Goal: Task Accomplishment & Management: Manage account settings

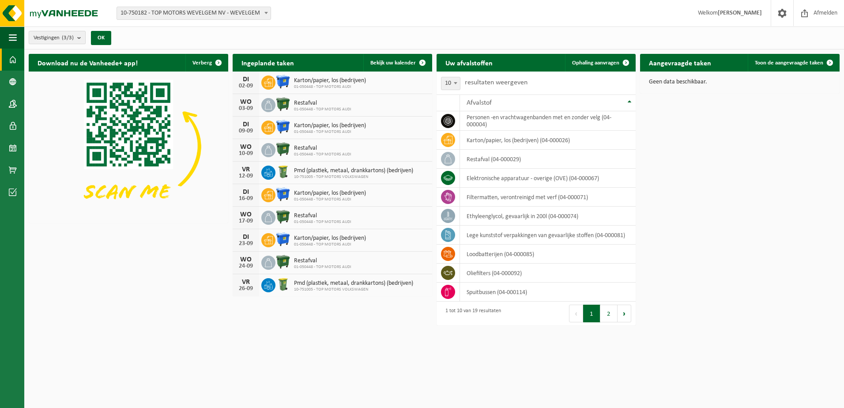
click at [76, 38] on button "Vestigingen (3/3)" at bounding box center [57, 37] width 57 height 13
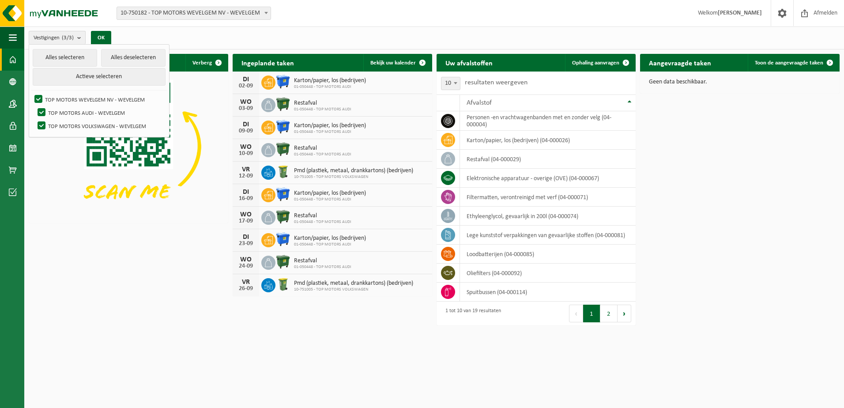
click at [76, 38] on button "Vestigingen (3/3)" at bounding box center [57, 37] width 57 height 13
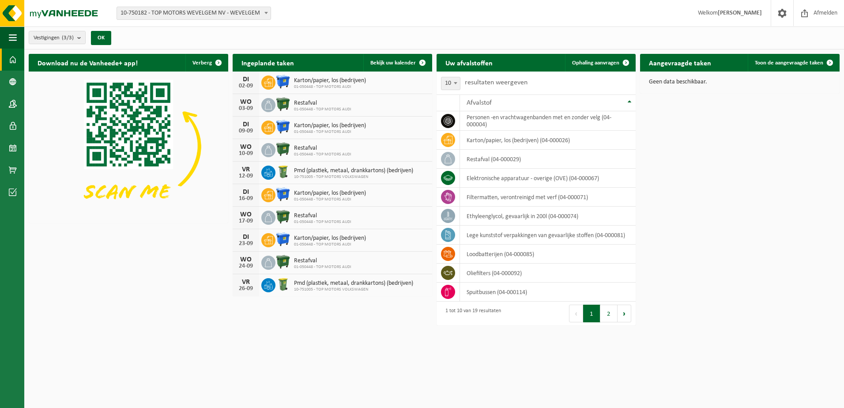
click at [194, 18] on span "10-750182 - TOP MOTORS WEVELGEM NV - WEVELGEM" at bounding box center [194, 13] width 154 height 12
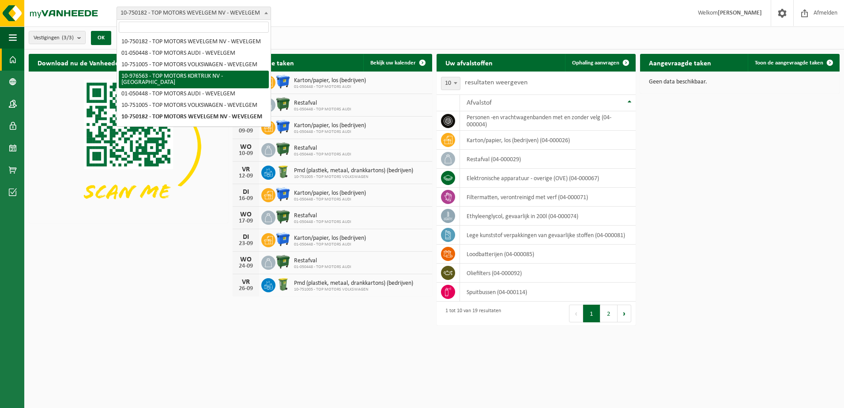
drag, startPoint x: 212, startPoint y: 81, endPoint x: 112, endPoint y: 75, distance: 100.4
select select "158912"
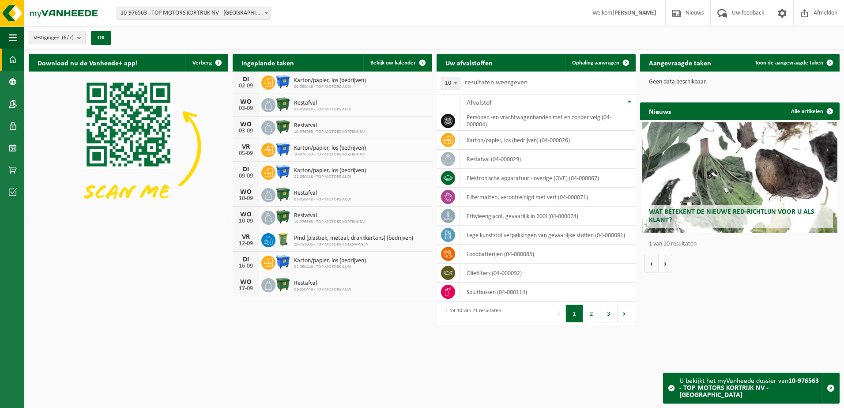
click at [82, 38] on b "submit" at bounding box center [81, 37] width 8 height 12
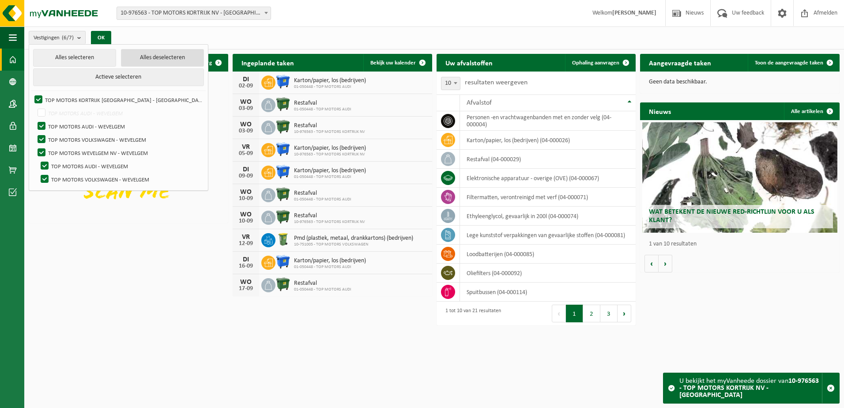
click at [121, 54] on button "Alles deselecteren" at bounding box center [162, 58] width 83 height 18
checkbox input "false"
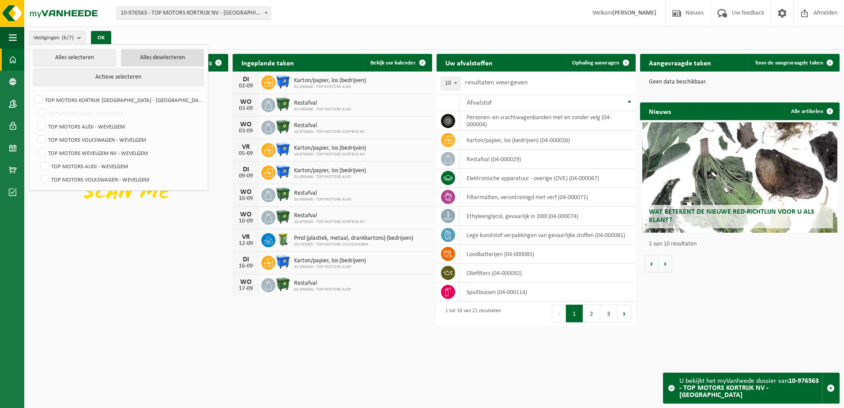
checkbox input "false"
click at [38, 97] on label "TOP MOTORS KORTRIJK [GEOGRAPHIC_DATA] - [GEOGRAPHIC_DATA]" at bounding box center [118, 99] width 171 height 13
click at [31, 93] on input "TOP MOTORS KORTRIJK [GEOGRAPHIC_DATA] - [GEOGRAPHIC_DATA]" at bounding box center [31, 93] width 0 height 0
checkbox input "true"
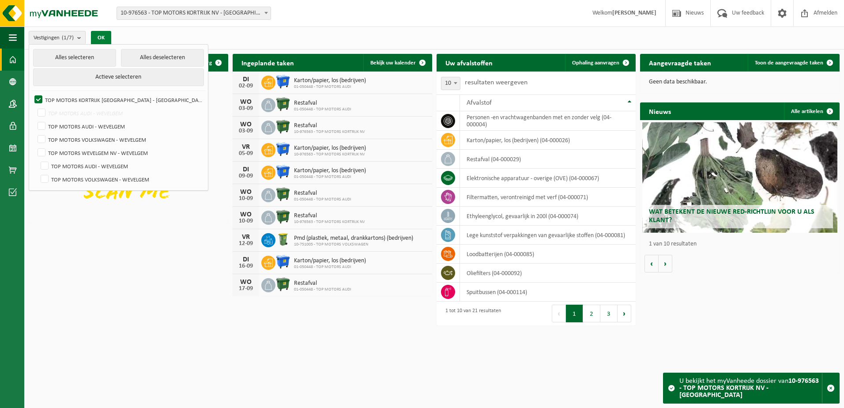
click at [101, 37] on button "OK" at bounding box center [101, 38] width 20 height 14
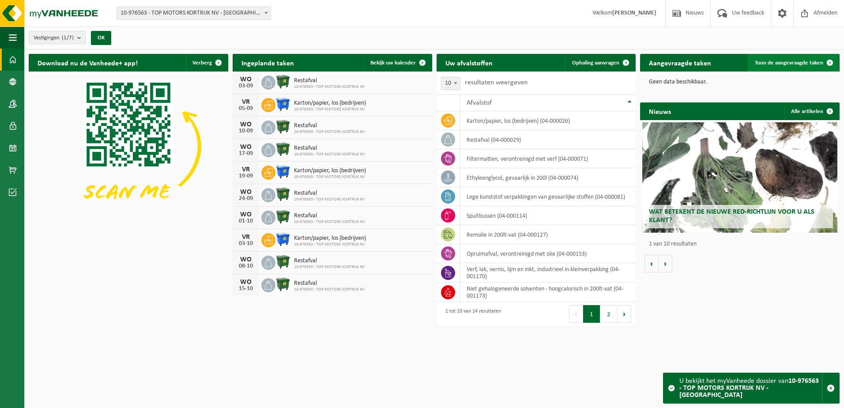
click at [777, 62] on span "Toon de aangevraagde taken" at bounding box center [789, 63] width 68 height 6
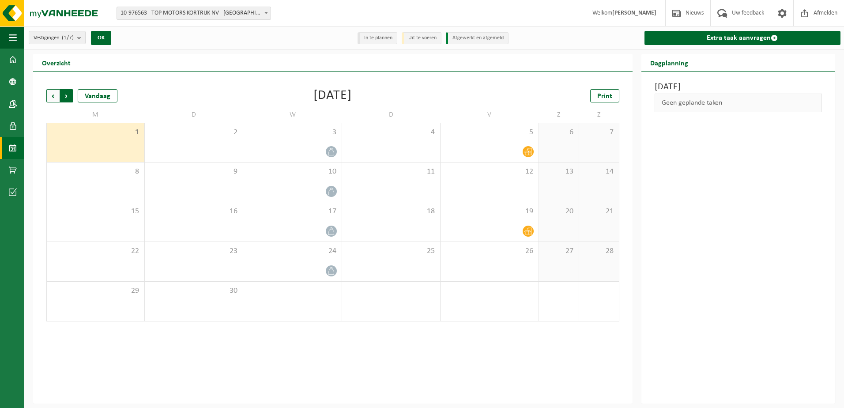
click at [53, 95] on span "Vorige" at bounding box center [52, 95] width 13 height 13
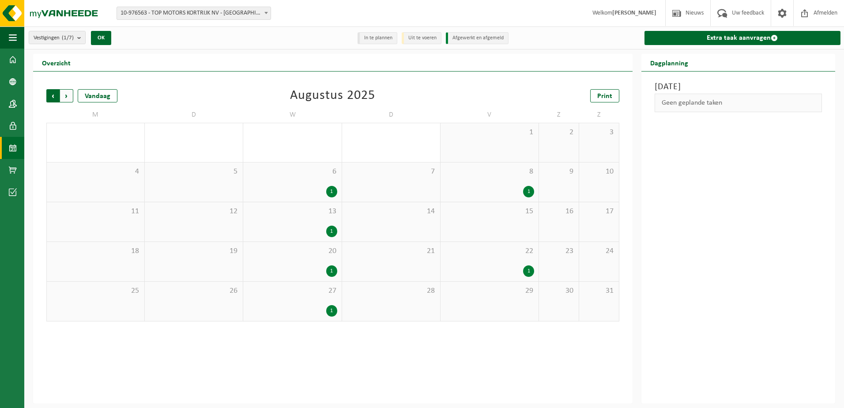
click at [68, 96] on span "Volgende" at bounding box center [66, 95] width 13 height 13
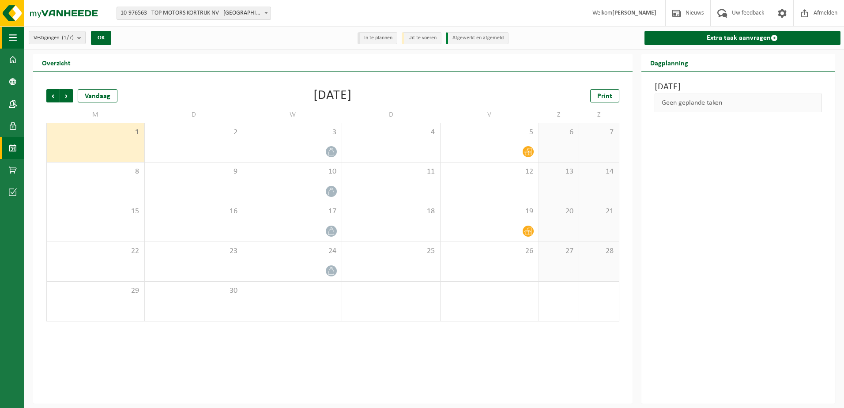
click at [15, 36] on span "button" at bounding box center [13, 37] width 8 height 22
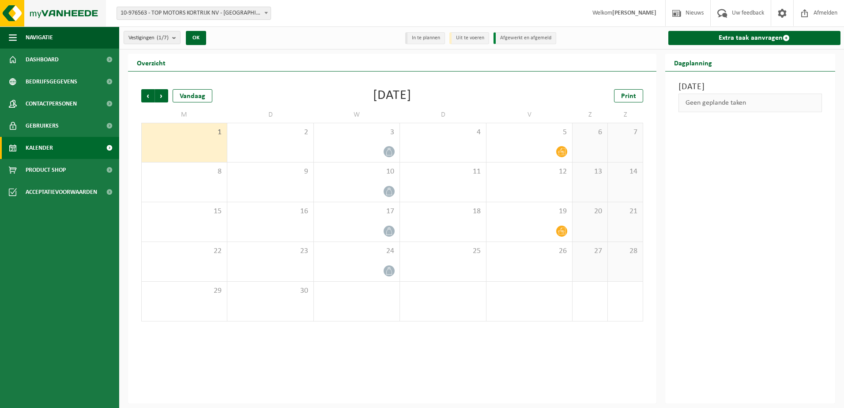
click at [54, 14] on img at bounding box center [53, 13] width 106 height 26
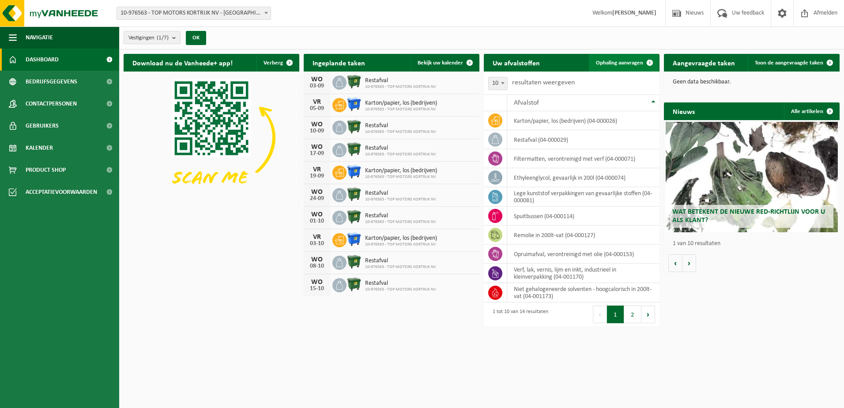
click at [609, 61] on span "Ophaling aanvragen" at bounding box center [619, 63] width 47 height 6
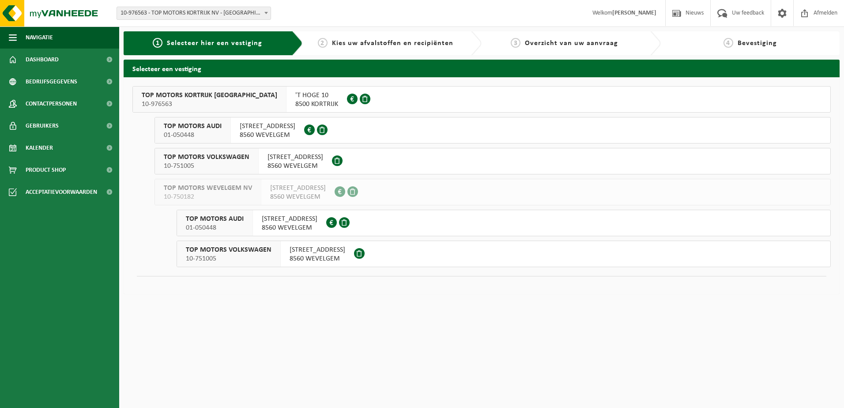
click at [171, 96] on span "TOP MOTORS KORTRIJK [GEOGRAPHIC_DATA]" at bounding box center [210, 95] width 136 height 9
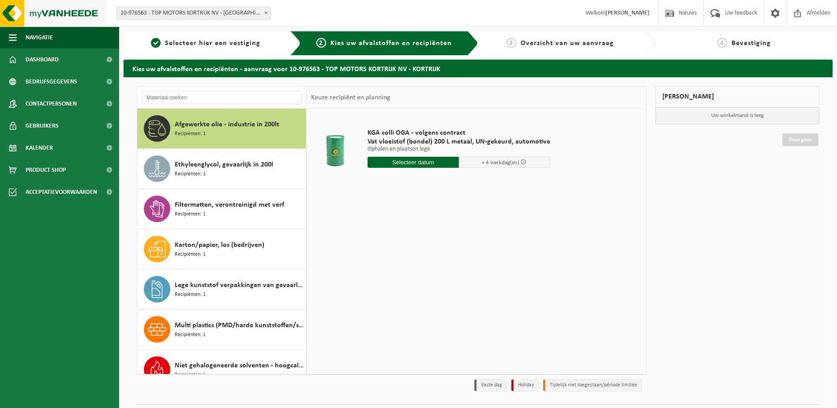
click at [67, 11] on img at bounding box center [53, 13] width 106 height 26
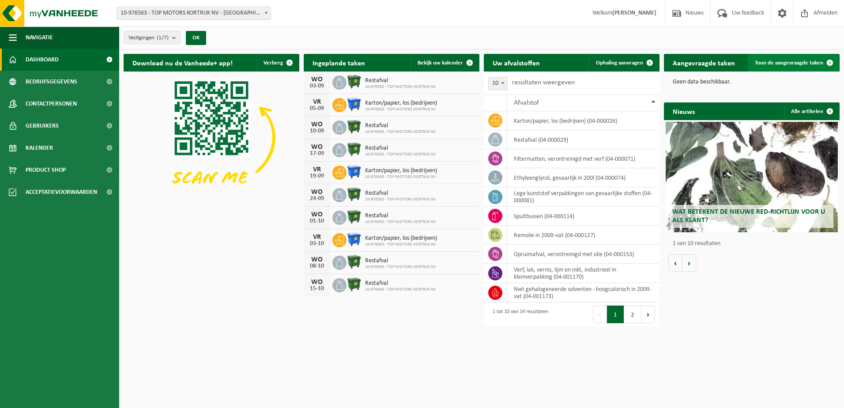
click at [801, 60] on span "Toon de aangevraagde taken" at bounding box center [789, 63] width 68 height 6
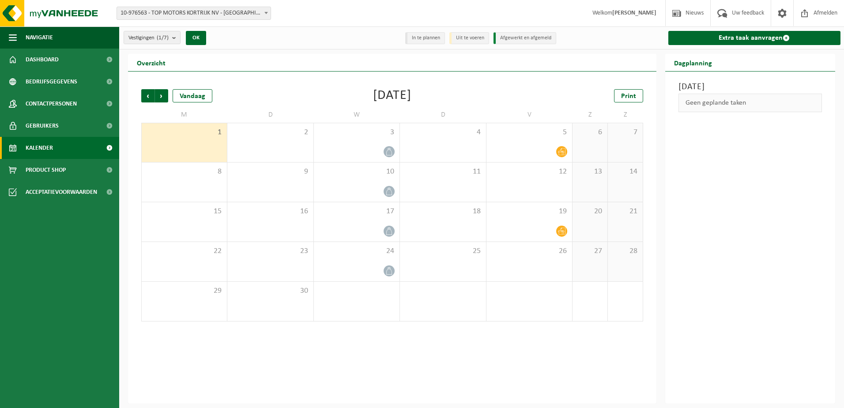
click at [435, 39] on li "In te plannen" at bounding box center [425, 38] width 40 height 12
